Goal: Navigation & Orientation: Find specific page/section

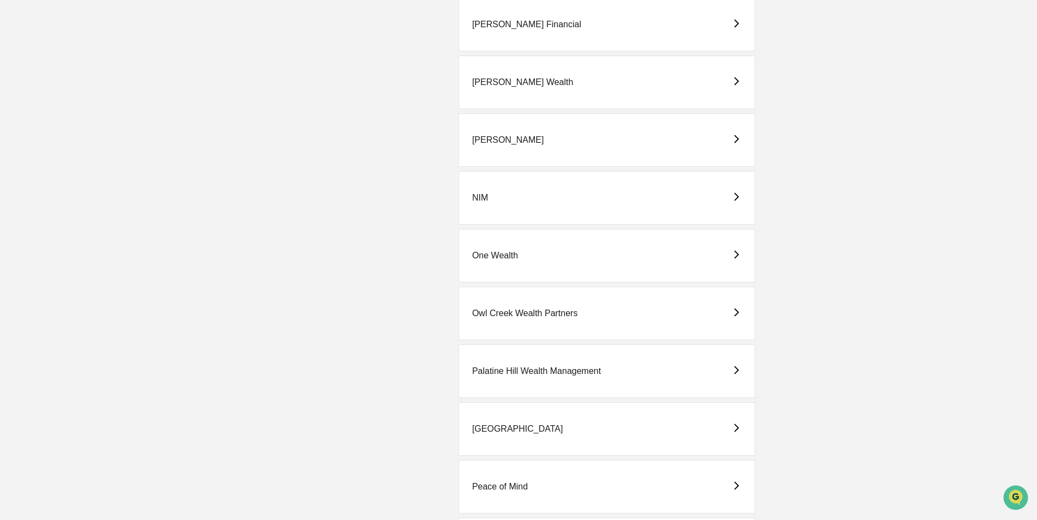
scroll to position [1853, 0]
click at [493, 144] on div "[PERSON_NAME]" at bounding box center [508, 139] width 72 height 10
